Goal: Information Seeking & Learning: Learn about a topic

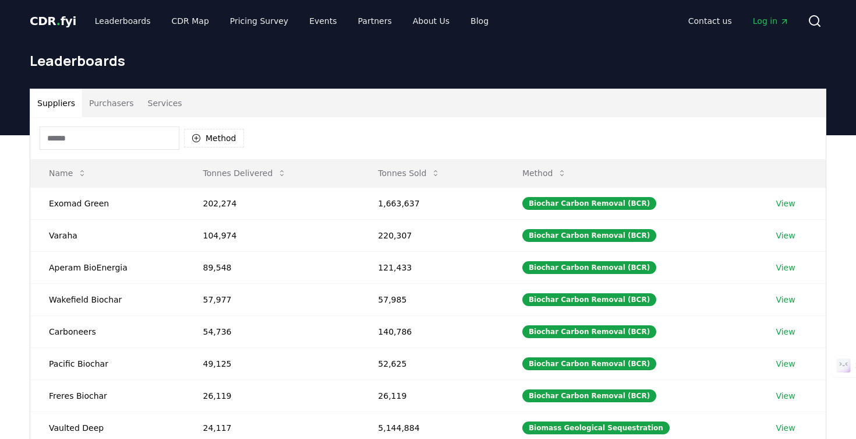
click at [108, 103] on button "Purchasers" at bounding box center [111, 103] width 59 height 28
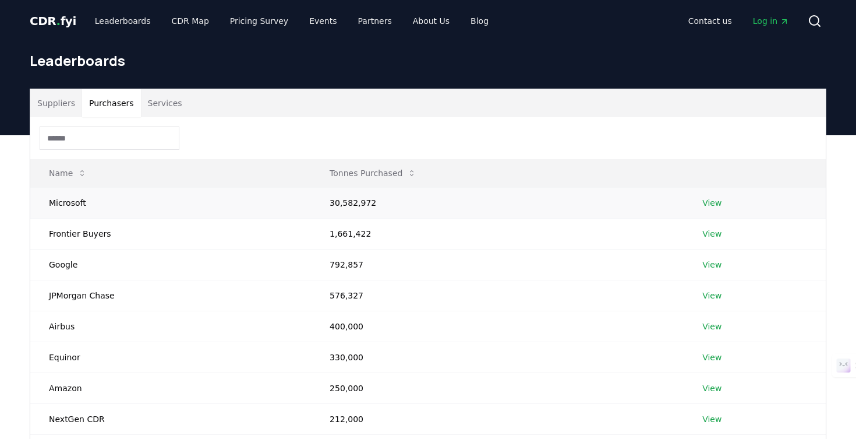
click at [717, 205] on link "View" at bounding box center [712, 203] width 19 height 12
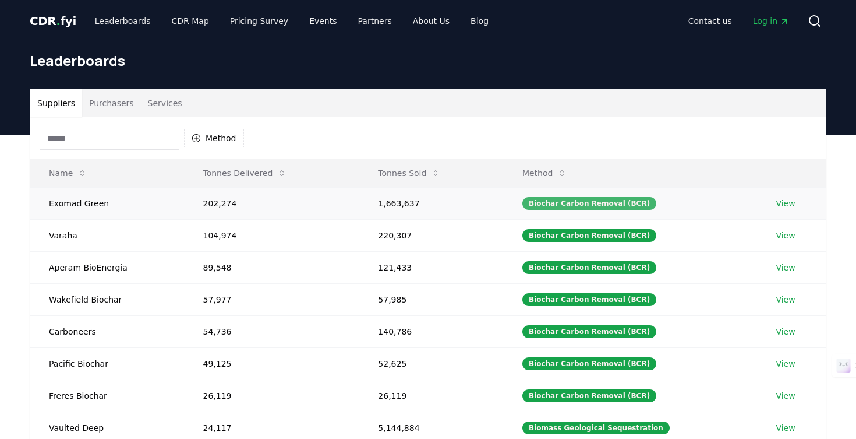
click at [620, 203] on div "Biochar Carbon Removal (BCR)" at bounding box center [590, 203] width 134 height 13
click at [203, 140] on button "Method" at bounding box center [214, 138] width 60 height 19
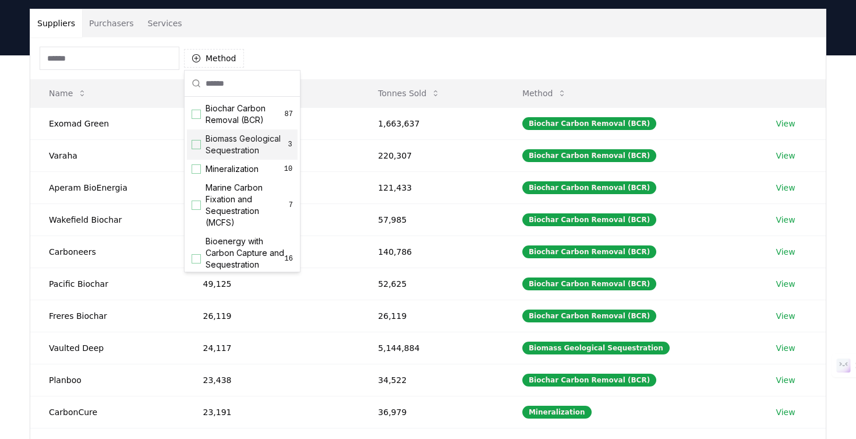
click at [310, 41] on div "Method" at bounding box center [428, 58] width 796 height 42
